Goal: Information Seeking & Learning: Find specific fact

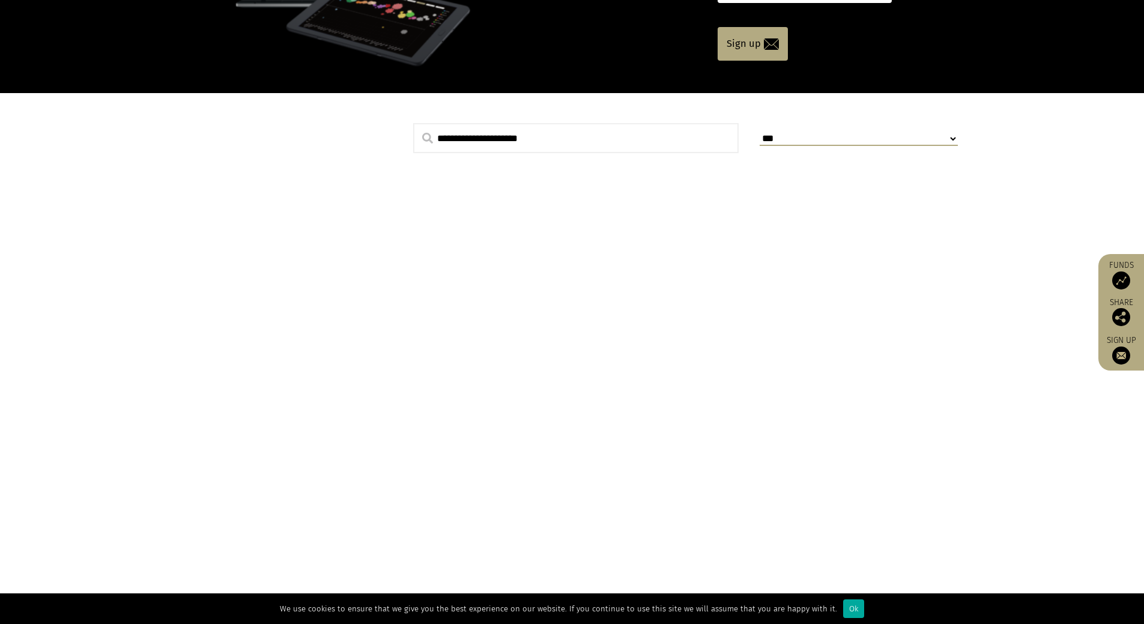
scroll to position [360, 0]
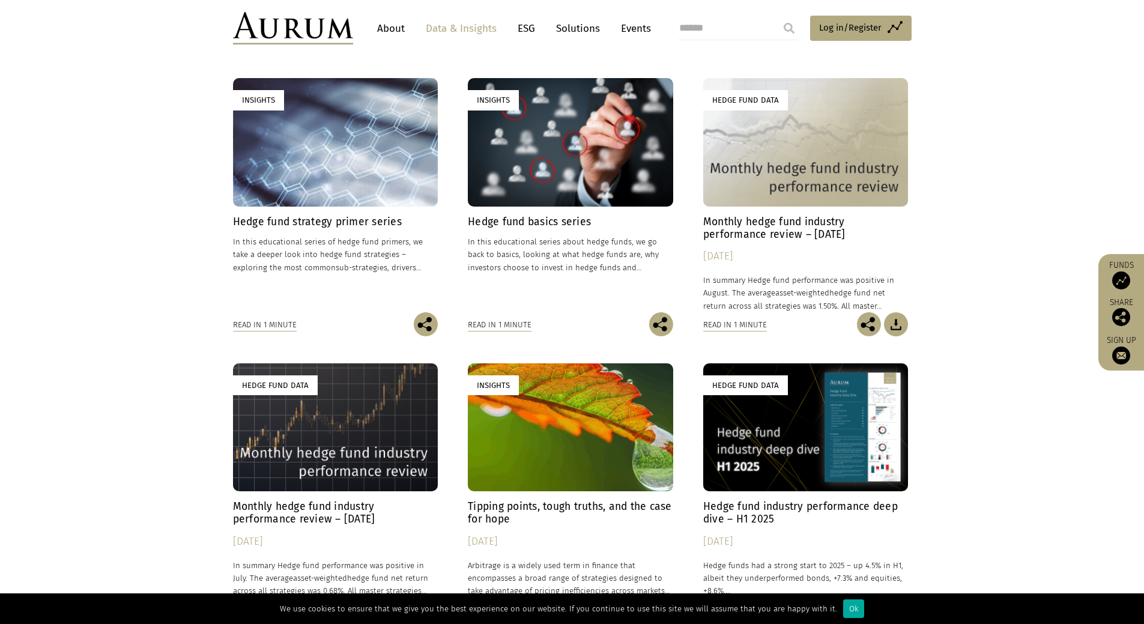
click at [342, 378] on div "Hedge Fund Data" at bounding box center [335, 427] width 205 height 128
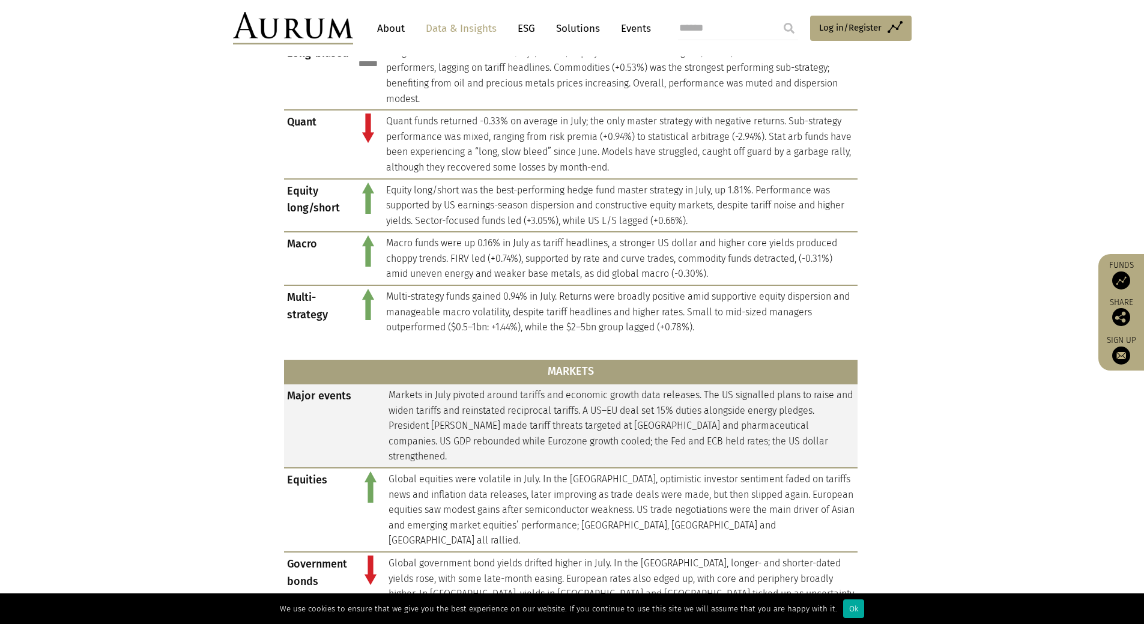
scroll to position [841, 0]
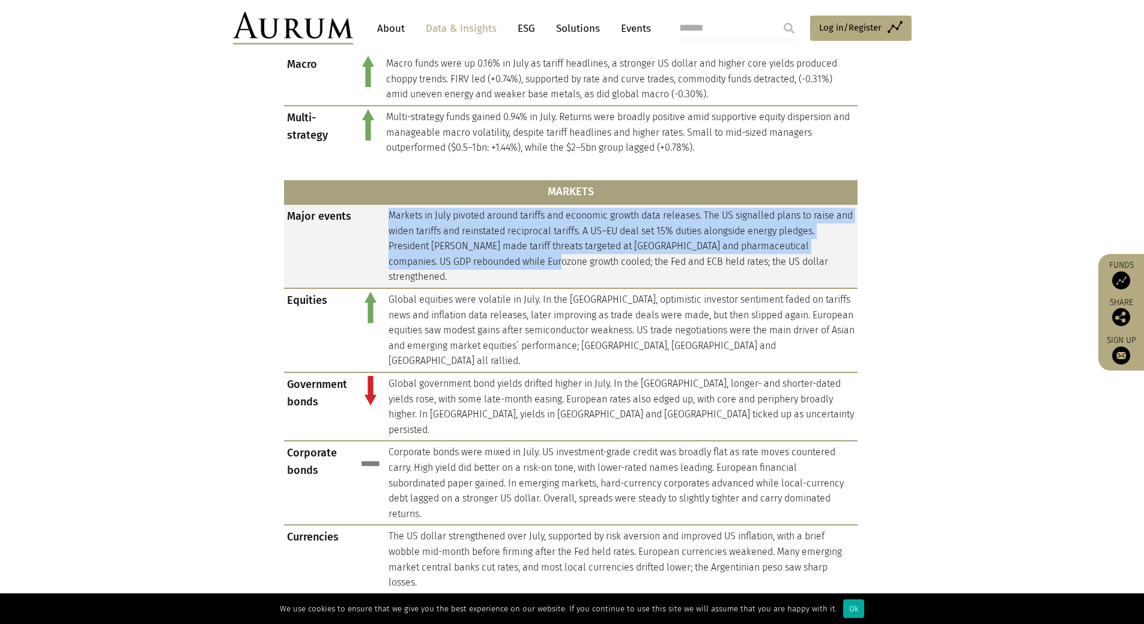
drag, startPoint x: 386, startPoint y: 213, endPoint x: 515, endPoint y: 260, distance: 137.9
click at [515, 260] on td "Markets in July pivoted around tariffs and economic growth data releases. The U…" at bounding box center [622, 246] width 472 height 84
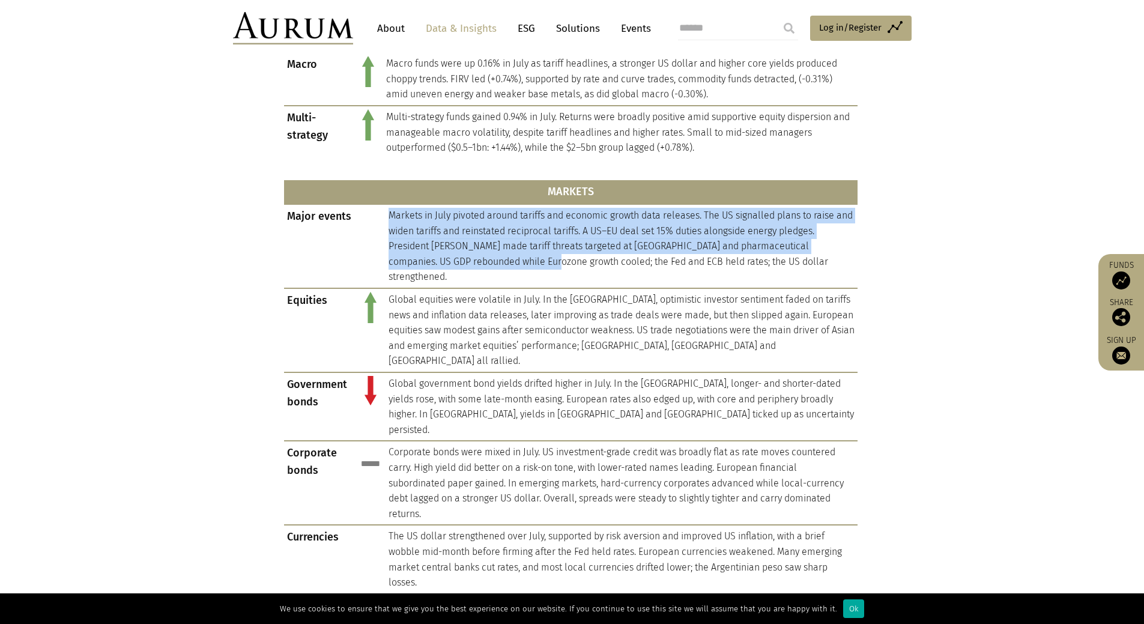
copy td "Markets in July pivoted around tariffs and economic growth data releases. The U…"
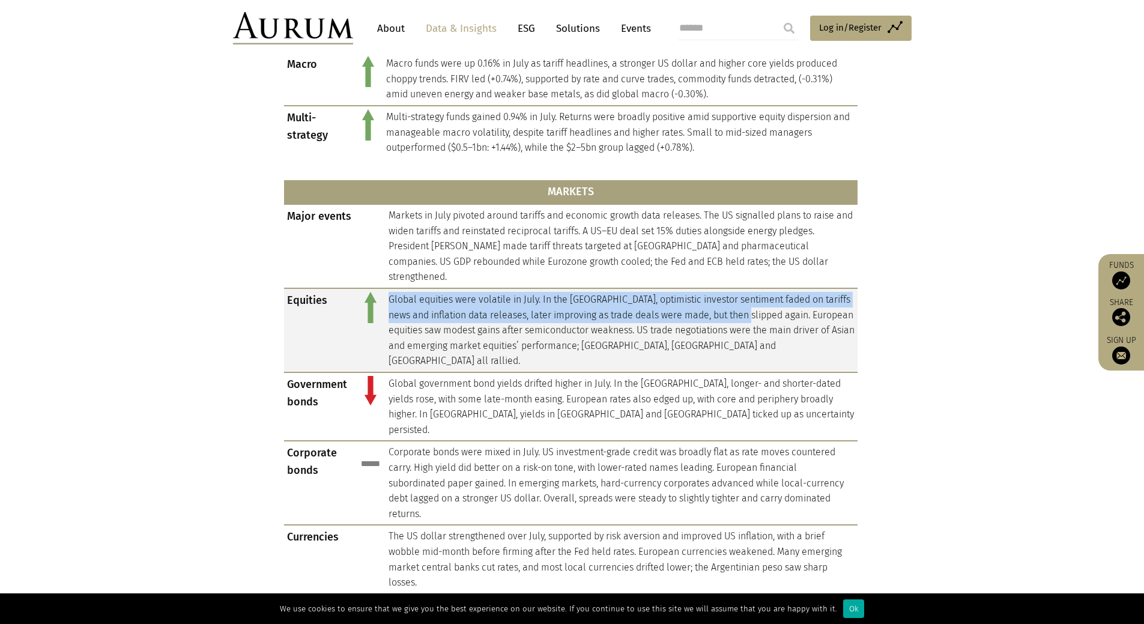
drag, startPoint x: 389, startPoint y: 285, endPoint x: 770, endPoint y: 299, distance: 382.2
click at [770, 299] on td "Global equities were volatile in July. In the [GEOGRAPHIC_DATA], optimistic inv…" at bounding box center [622, 330] width 472 height 84
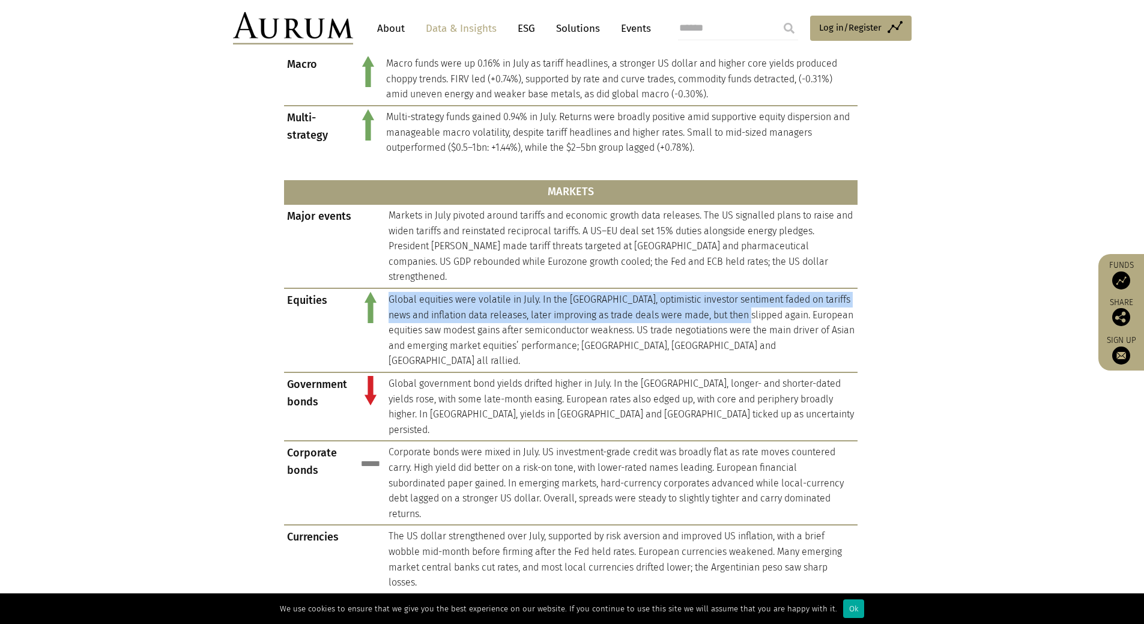
copy td "Global equities were volatile in July. In the [GEOGRAPHIC_DATA], optimistic inv…"
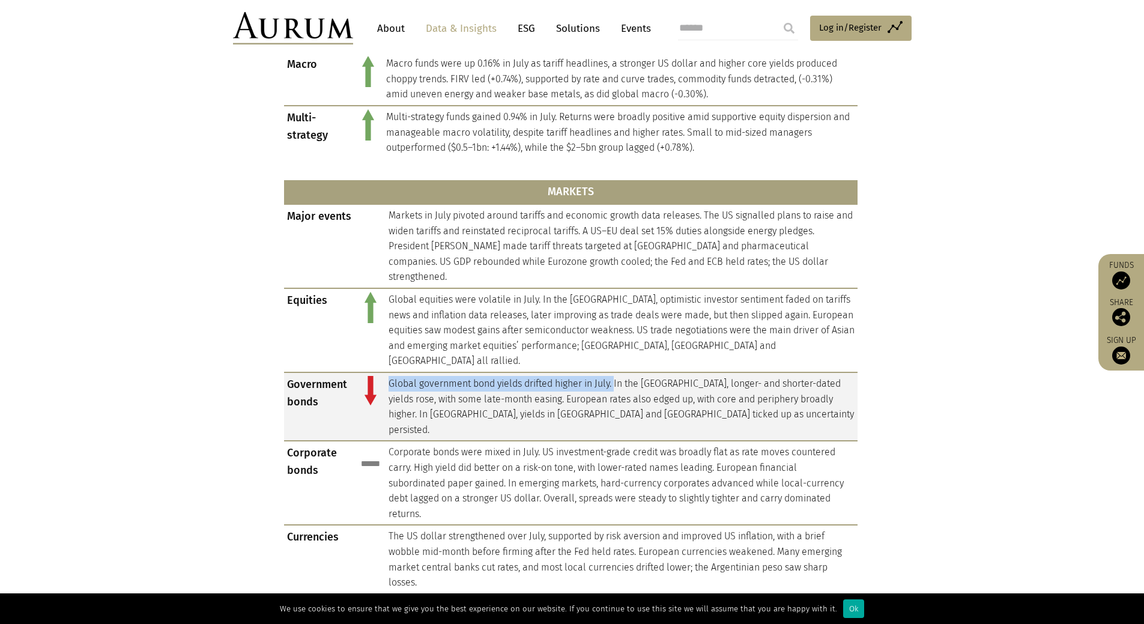
drag, startPoint x: 389, startPoint y: 351, endPoint x: 616, endPoint y: 351, distance: 226.4
click at [616, 372] on td "Global government bond yields drifted higher in July. In the [GEOGRAPHIC_DATA],…" at bounding box center [622, 406] width 472 height 68
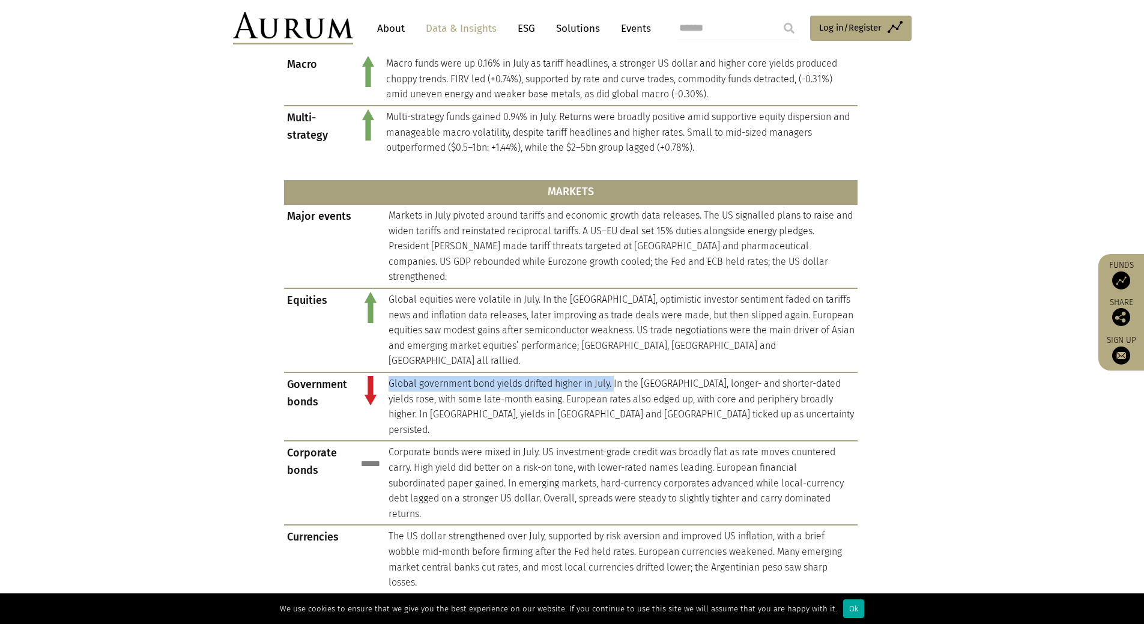
copy td "Global government bond yields drifted higher in July."
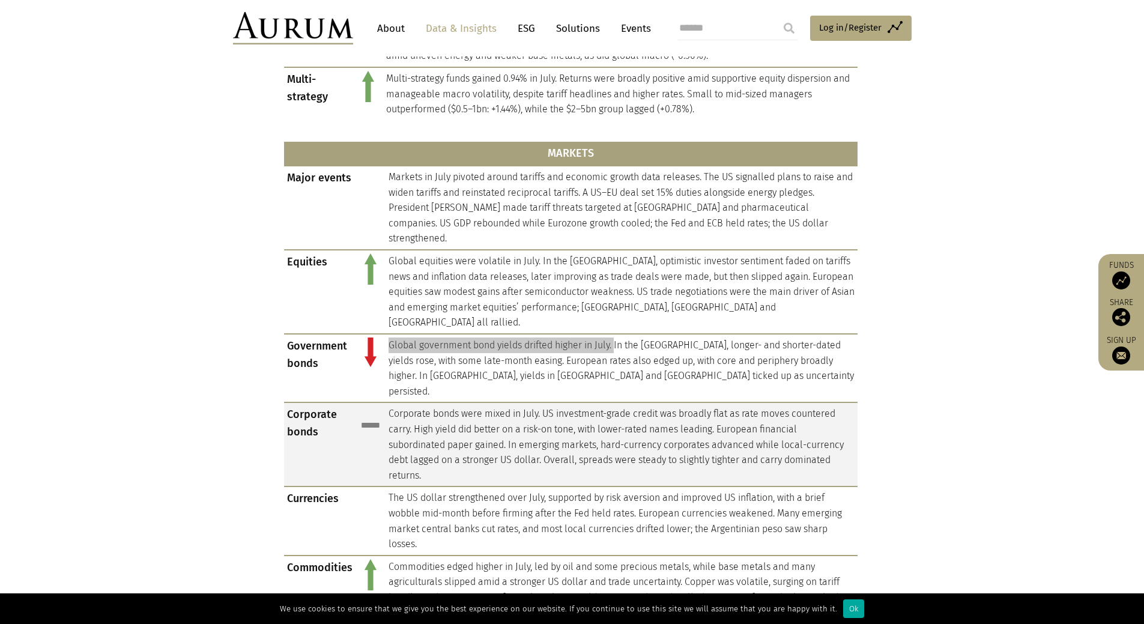
scroll to position [901, 0]
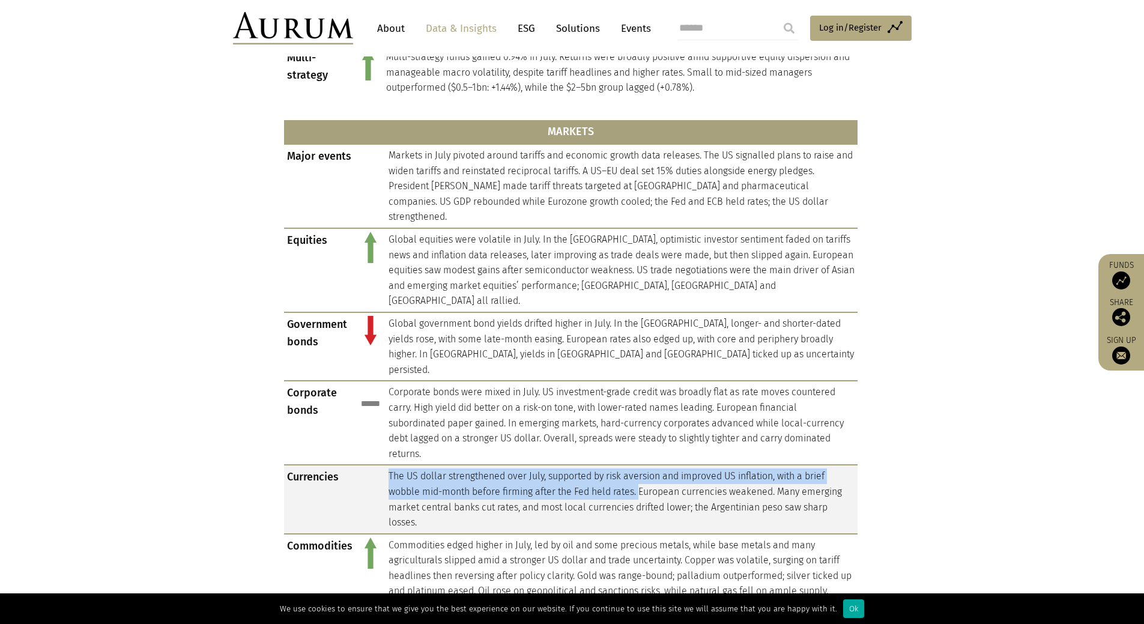
drag, startPoint x: 388, startPoint y: 427, endPoint x: 641, endPoint y: 442, distance: 253.3
click at [641, 465] on td "The US dollar strengthened over July, supported by risk aversion and improved U…" at bounding box center [622, 499] width 472 height 68
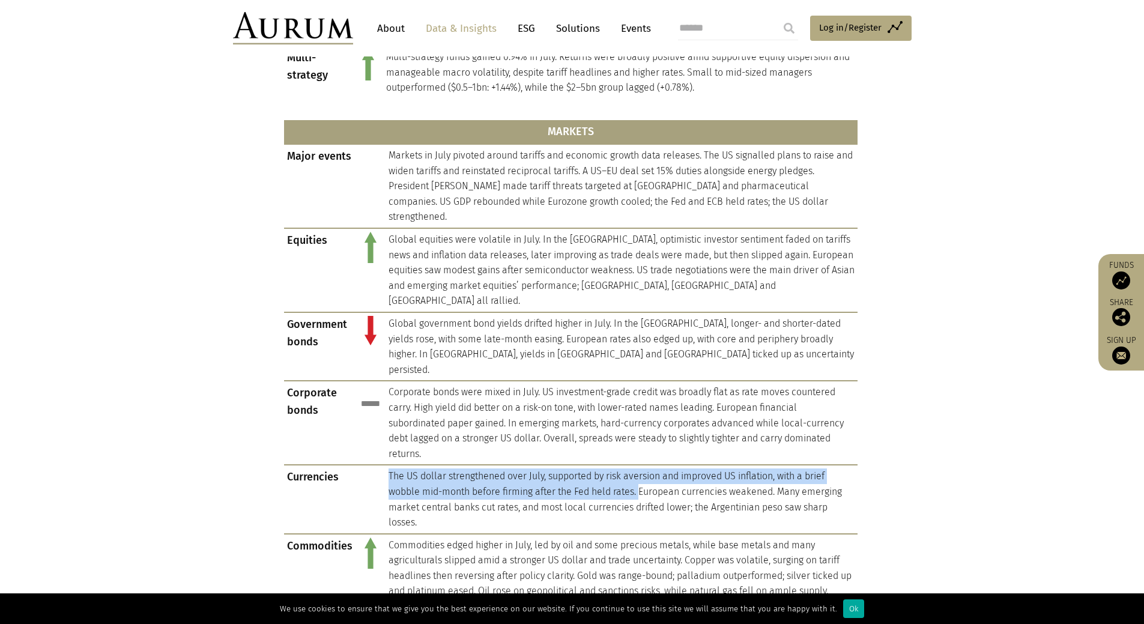
copy td "The US dollar strengthened over July, supported by risk aversion and improved U…"
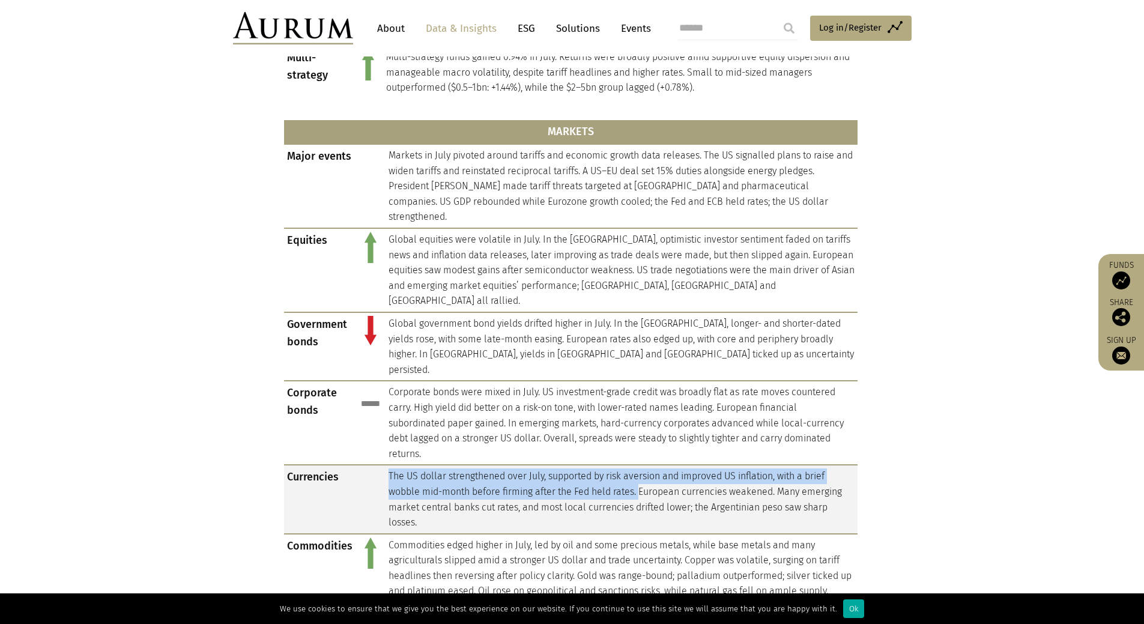
click at [398, 465] on td "The US dollar strengthened over July, supported by risk aversion and improved U…" at bounding box center [622, 499] width 472 height 68
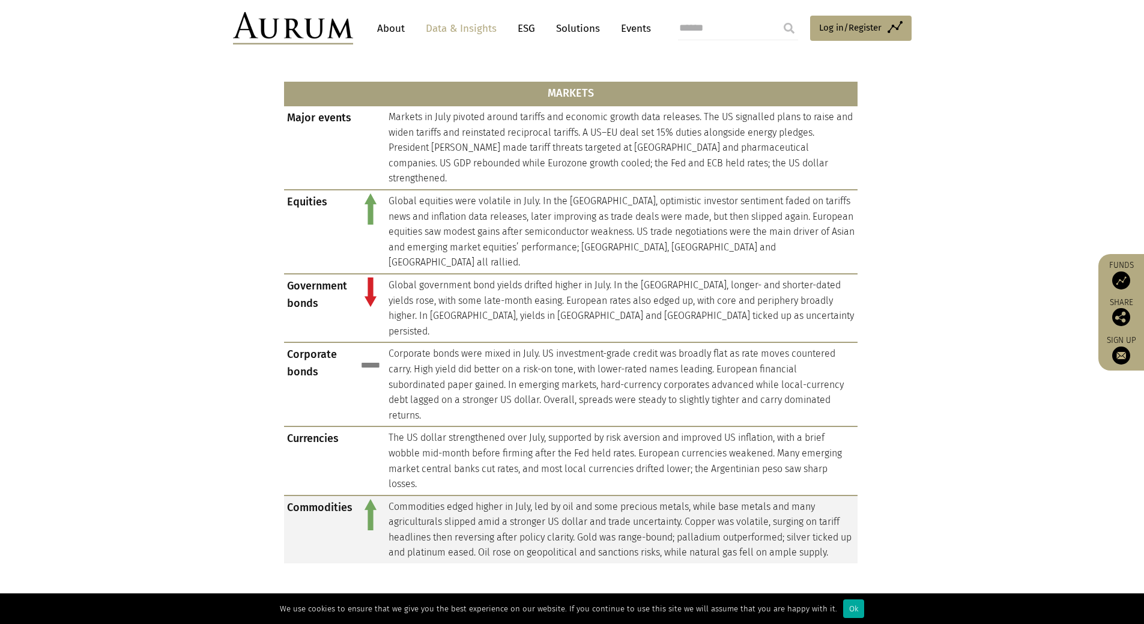
scroll to position [961, 0]
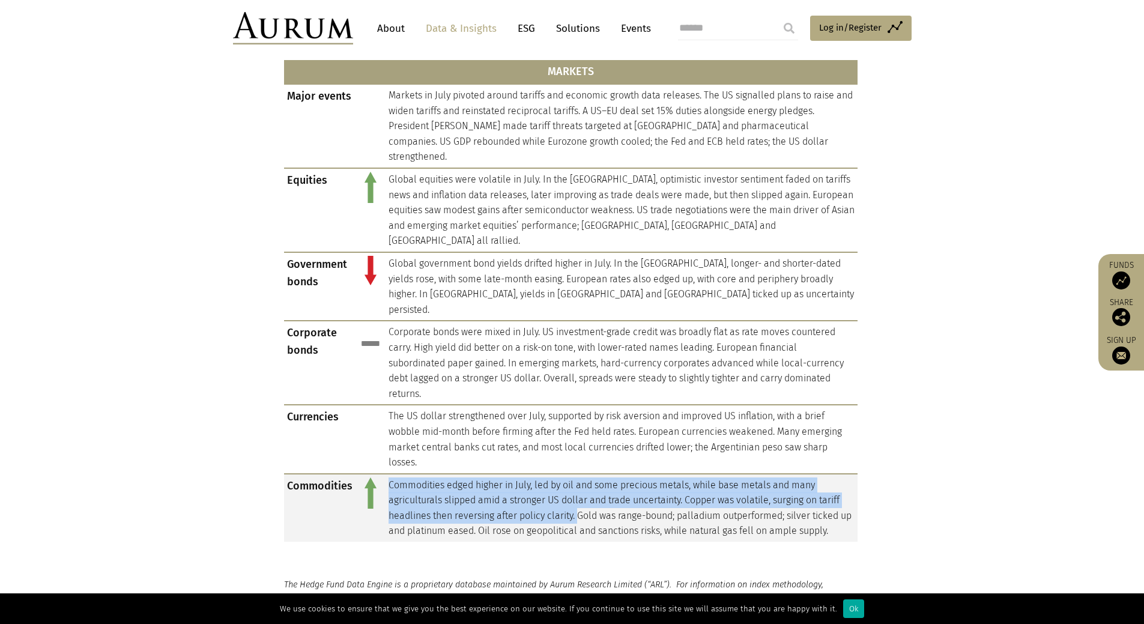
drag, startPoint x: 388, startPoint y: 438, endPoint x: 578, endPoint y: 467, distance: 192.5
click at [578, 474] on td "Commodities edged higher in July, led by oil and some precious metals, while ba…" at bounding box center [622, 508] width 472 height 68
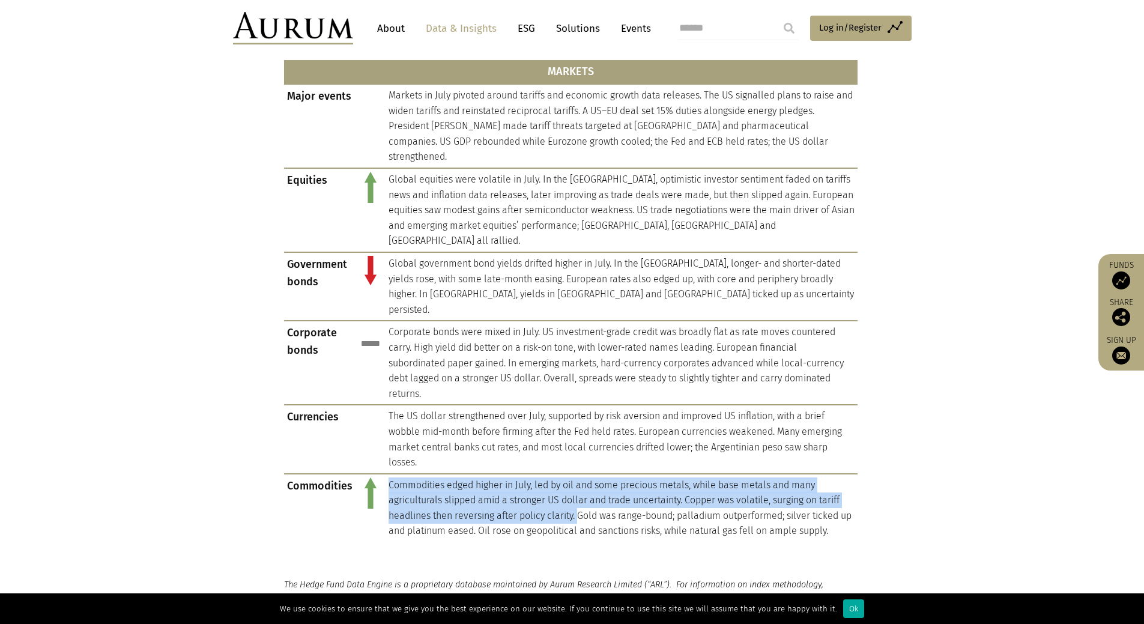
copy td "Commodities edged higher in July, led by oil and some precious metals, while ba…"
